Goal: Check status: Check status

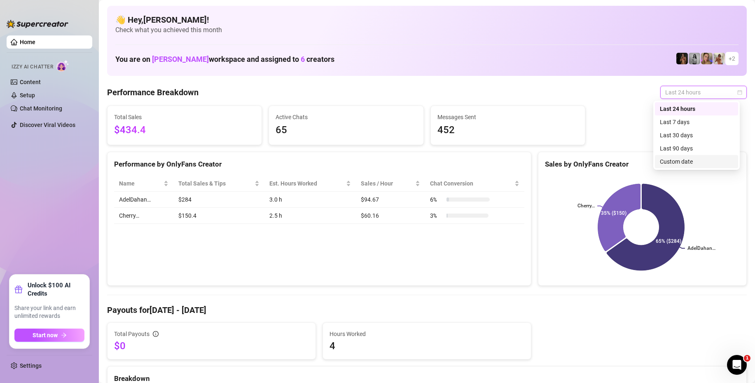
click at [674, 160] on div "Custom date" at bounding box center [696, 161] width 73 height 9
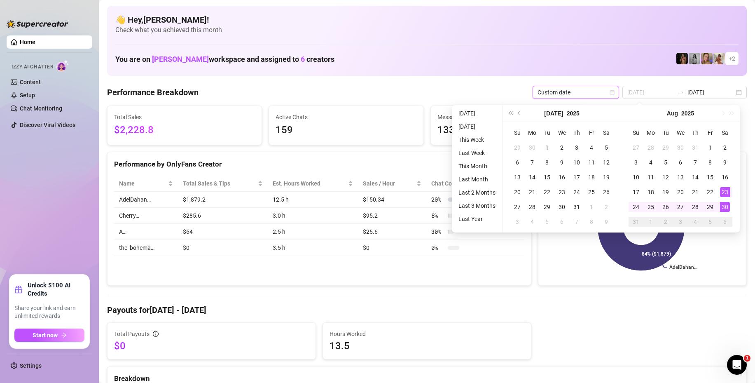
type input "2025-08-30"
click at [727, 205] on div "30" at bounding box center [725, 207] width 10 height 10
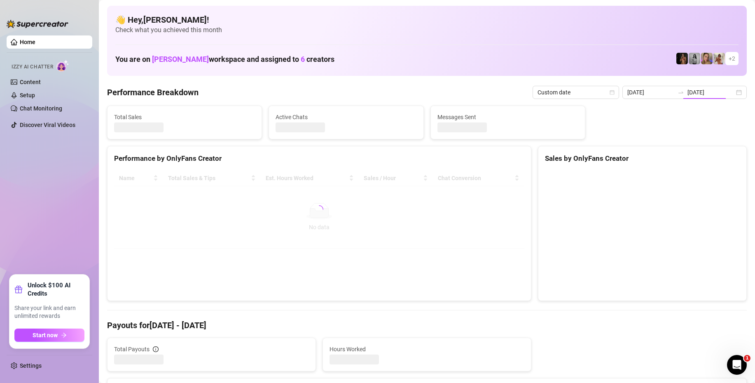
type input "2025-08-30"
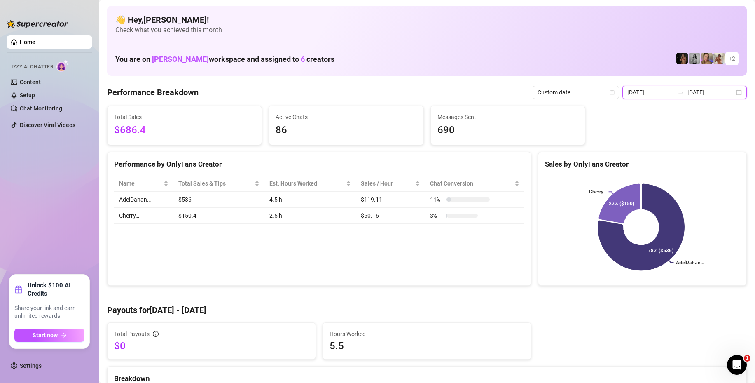
click at [721, 93] on input "2025-08-30" at bounding box center [710, 92] width 47 height 9
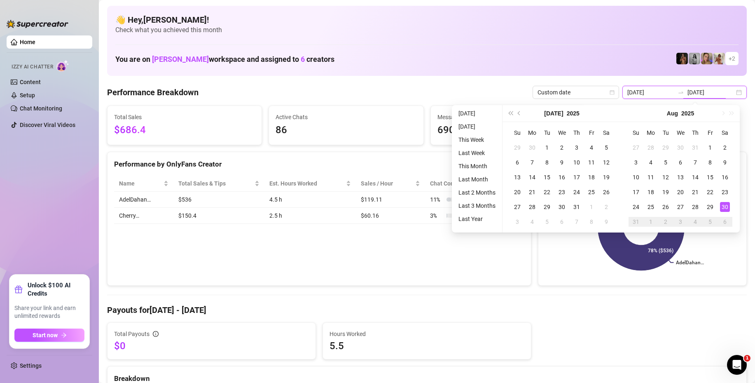
click at [737, 92] on div "2025-08-30 2025-08-30" at bounding box center [684, 92] width 124 height 13
type input "2025-08-30"
click at [726, 205] on div "30" at bounding box center [725, 207] width 10 height 10
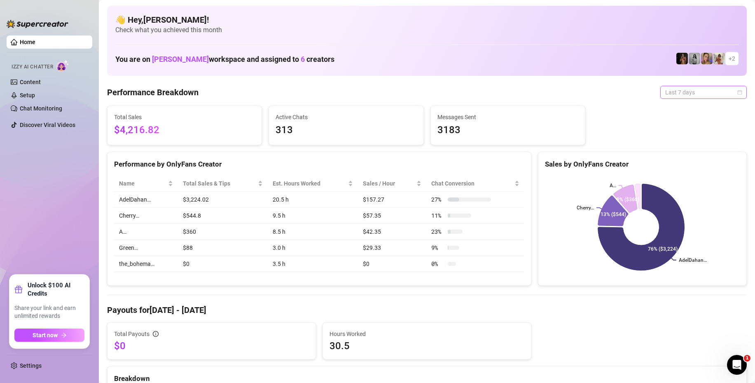
click at [673, 92] on span "Last 7 days" at bounding box center [703, 92] width 77 height 12
click at [678, 136] on div "Last 30 days" at bounding box center [696, 135] width 73 height 9
